Goal: Transaction & Acquisition: Purchase product/service

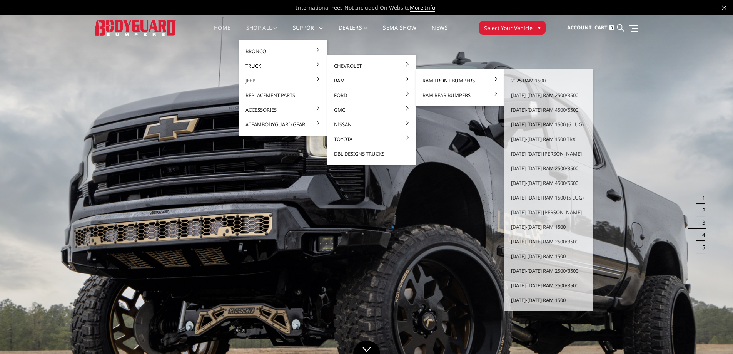
click at [428, 83] on link "Ram Front Bumpers" at bounding box center [460, 80] width 82 height 15
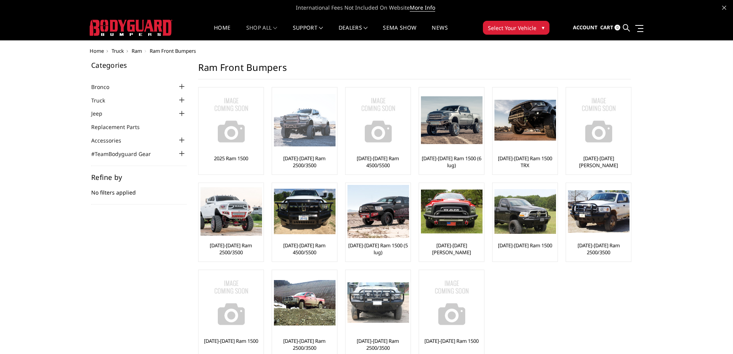
click at [323, 124] on img at bounding box center [305, 120] width 62 height 53
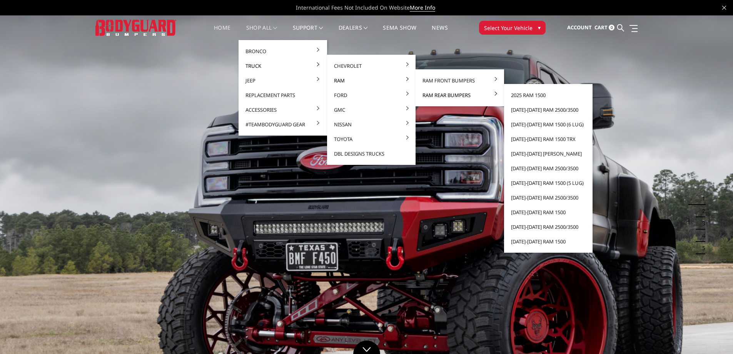
click at [450, 96] on link "Ram Rear Bumpers" at bounding box center [460, 95] width 82 height 15
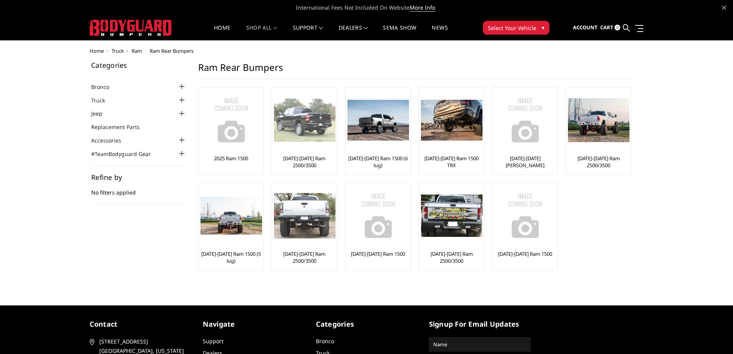
click at [323, 131] on img at bounding box center [305, 120] width 62 height 43
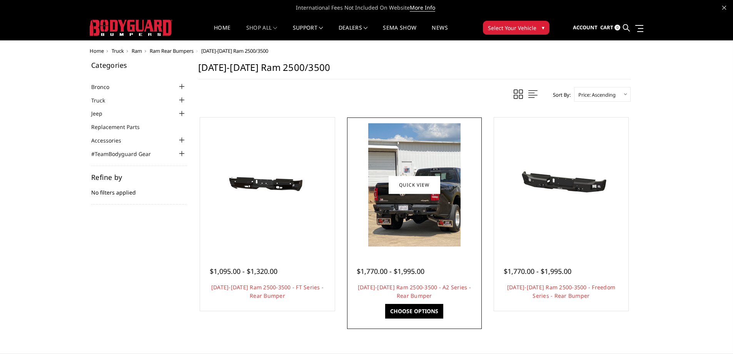
click at [406, 216] on img at bounding box center [414, 184] width 92 height 123
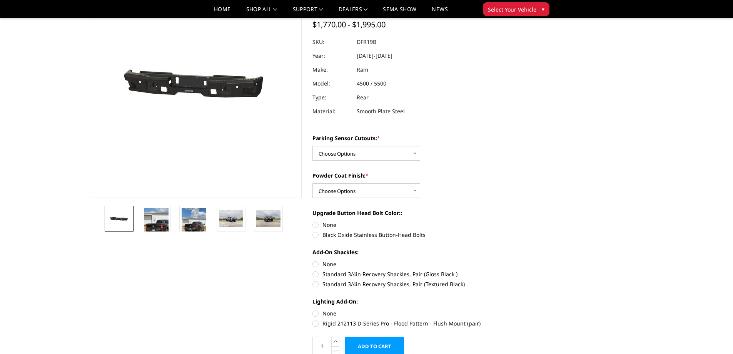
scroll to position [77, 0]
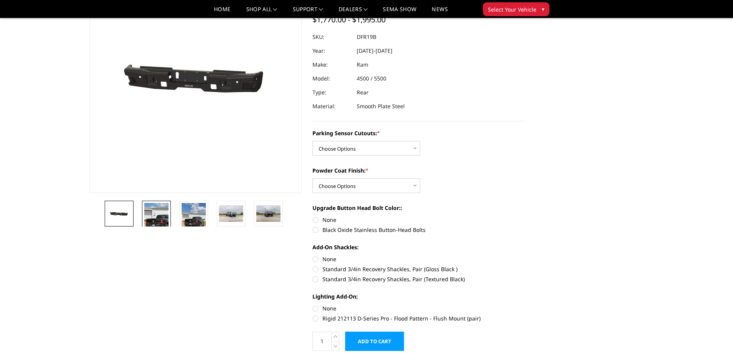
click at [162, 221] on img at bounding box center [156, 219] width 24 height 32
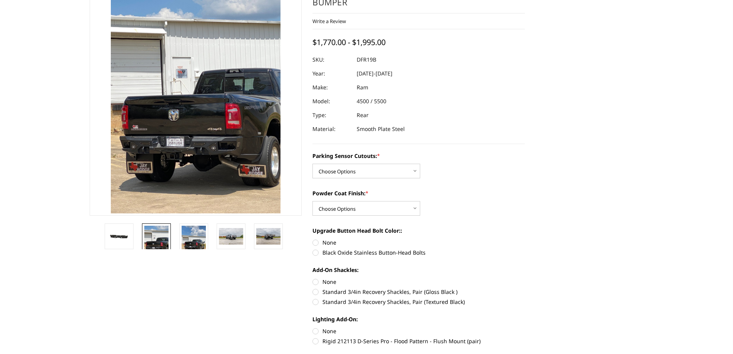
scroll to position [7, 0]
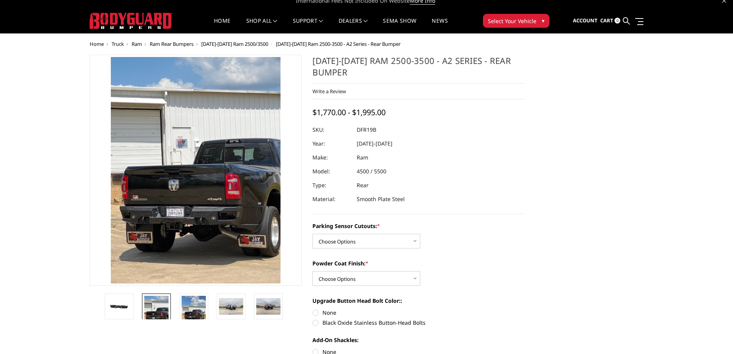
click at [250, 238] on img at bounding box center [156, 94] width 370 height 493
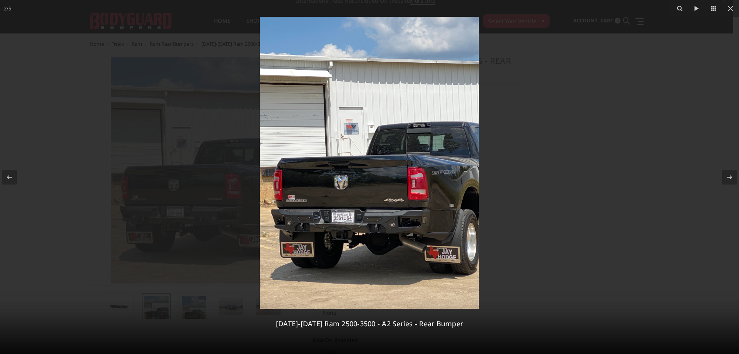
click at [111, 103] on div at bounding box center [369, 177] width 739 height 354
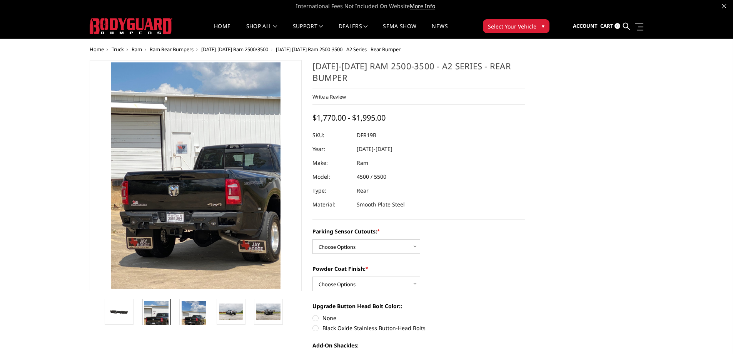
scroll to position [0, 0]
